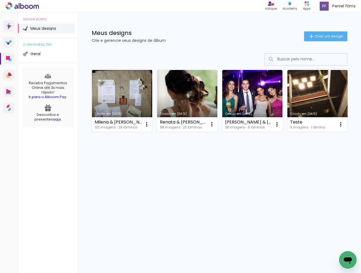
click at [127, 94] on link "Criado em [DATE]" at bounding box center [122, 101] width 60 height 62
click at [129, 87] on link "Criado em [DATE]" at bounding box center [122, 101] width 60 height 62
